Goal: Information Seeking & Learning: Learn about a topic

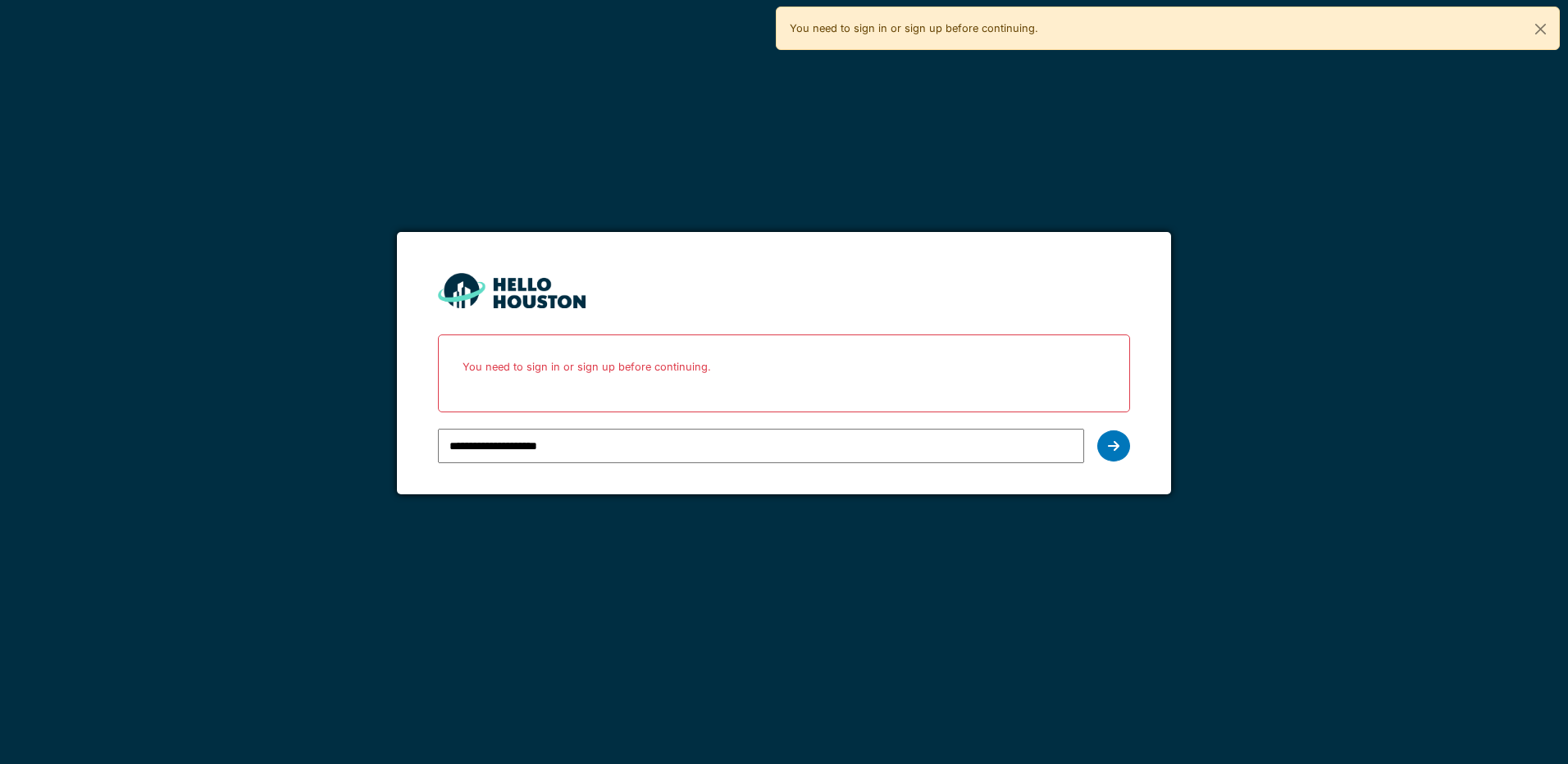
type input "**********"
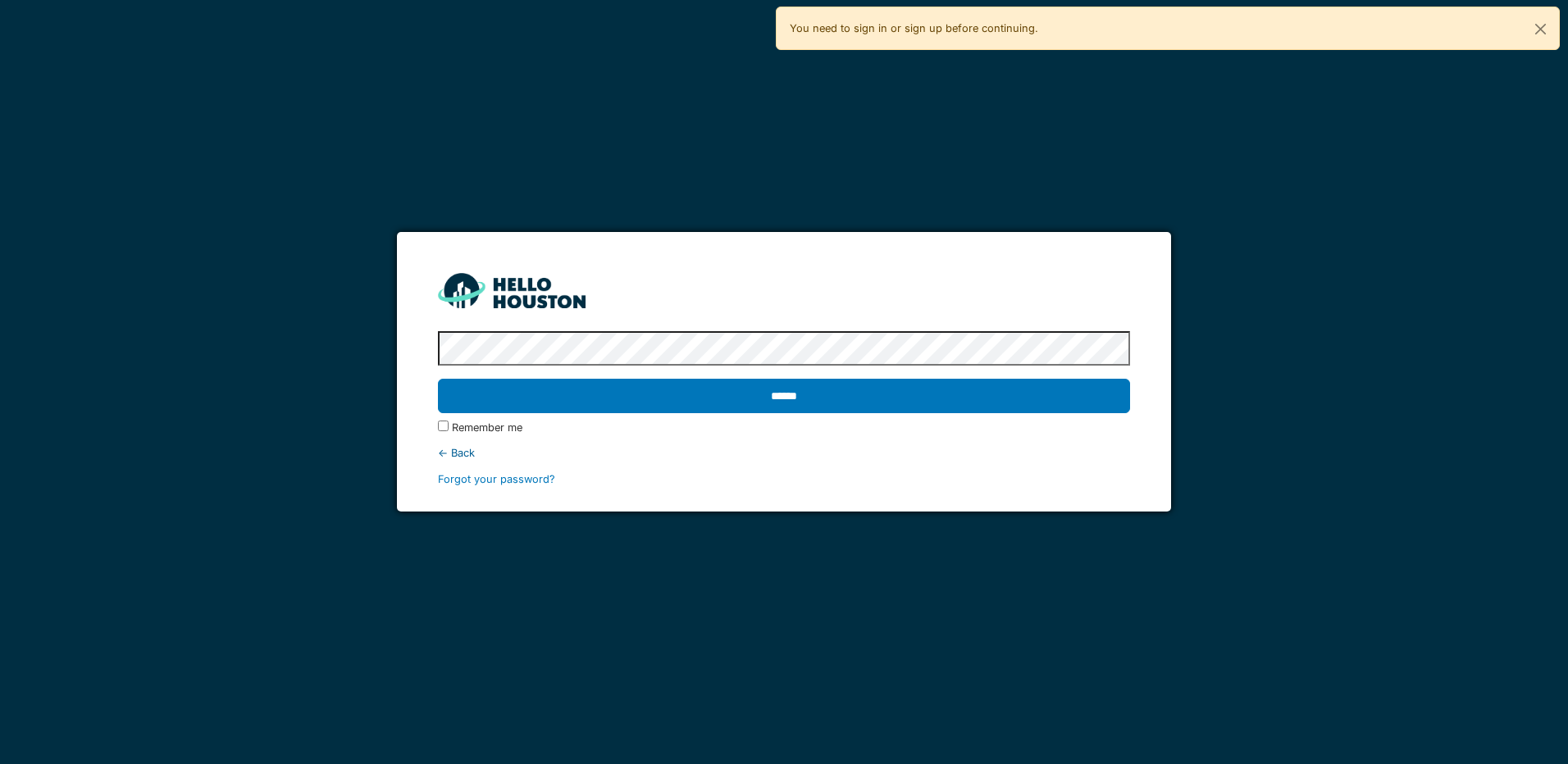
click at [438, 379] on input "******" at bounding box center [784, 396] width 692 height 35
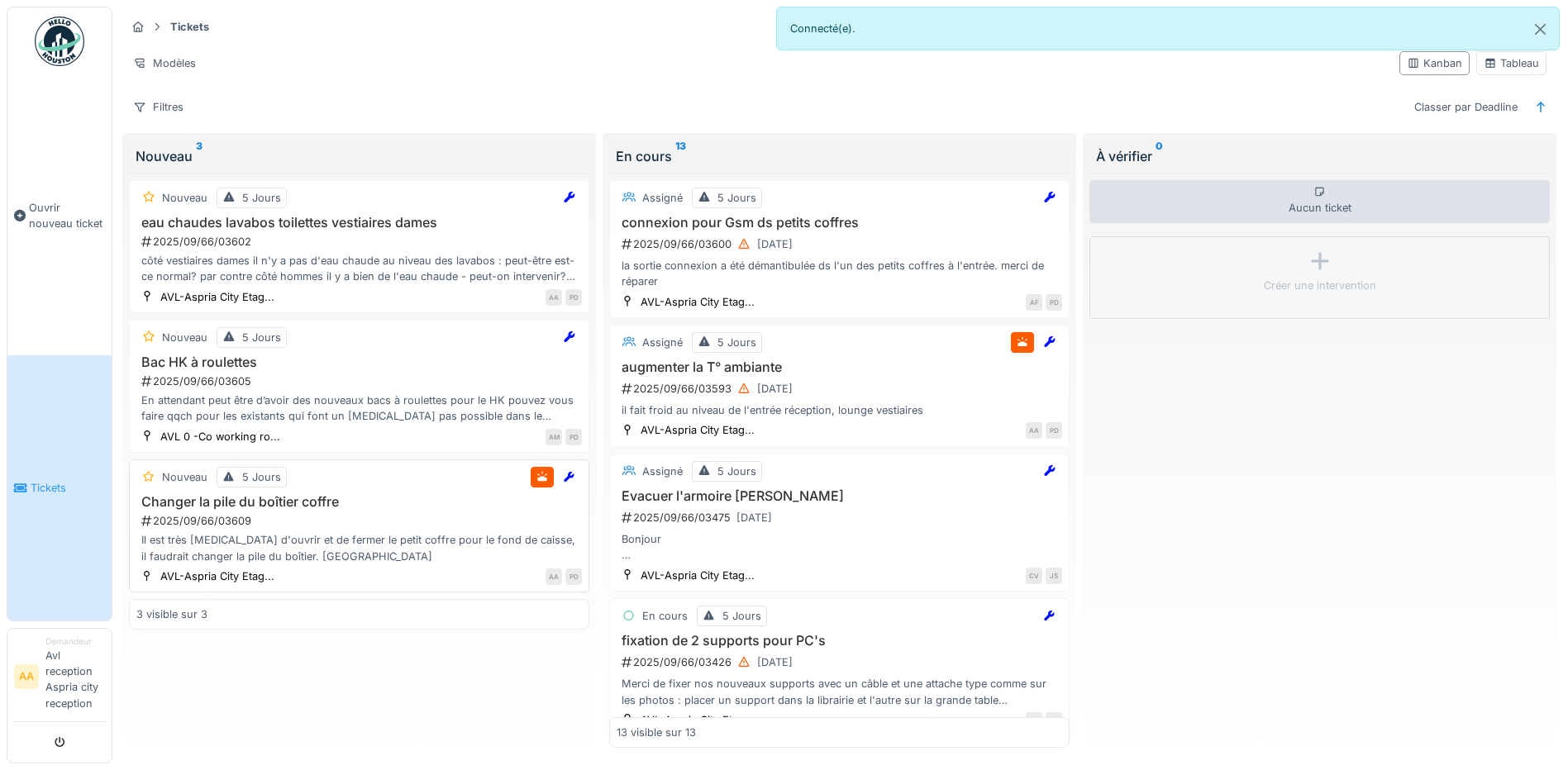
click at [331, 535] on div "Il est très [MEDICAL_DATA] d'ouvrir et de fermer le petit coffre pour le fond d…" at bounding box center [359, 548] width 446 height 31
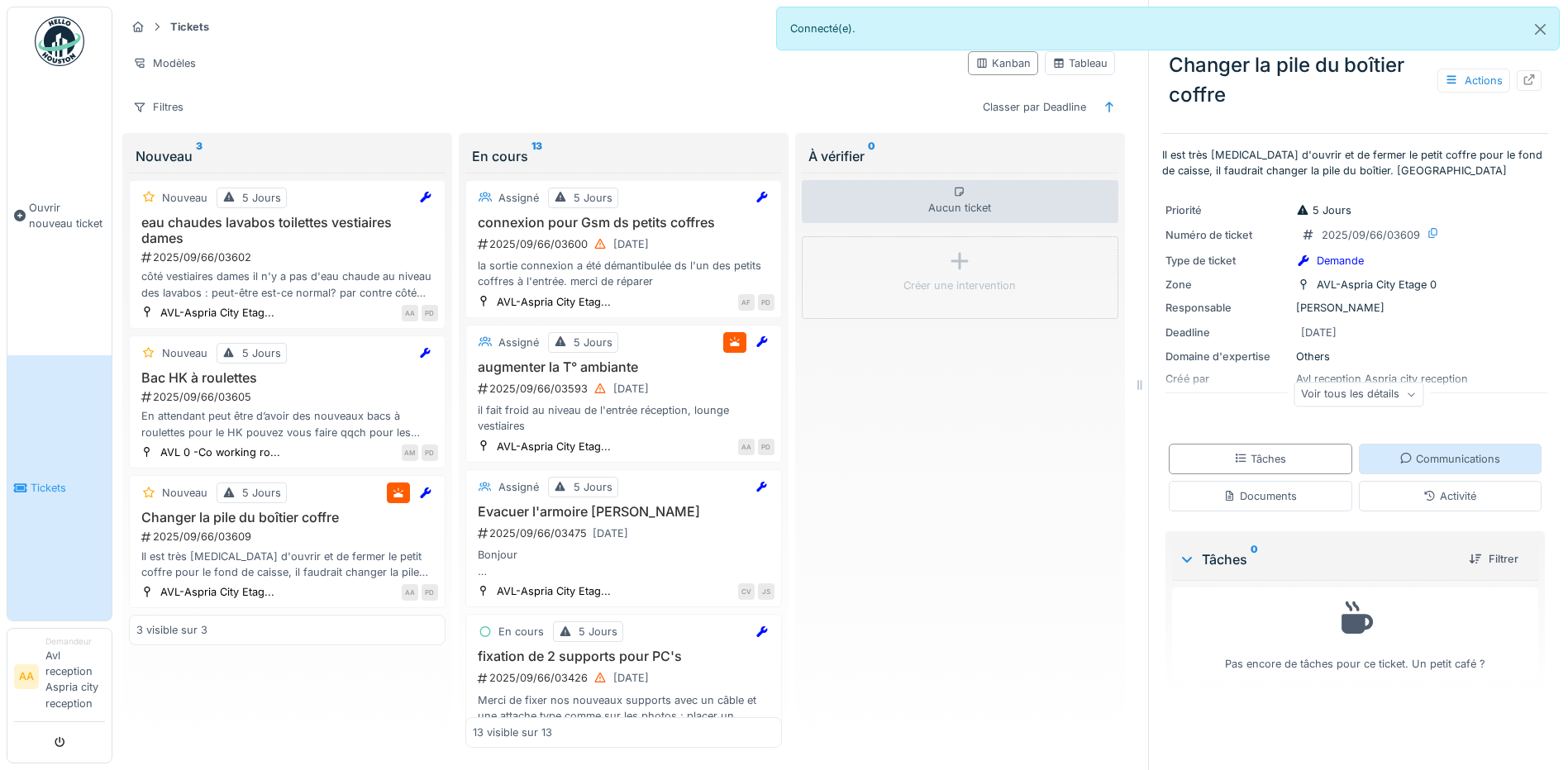
click at [1456, 456] on div "Communications" at bounding box center [1449, 458] width 101 height 16
